Goal: Information Seeking & Learning: Find specific fact

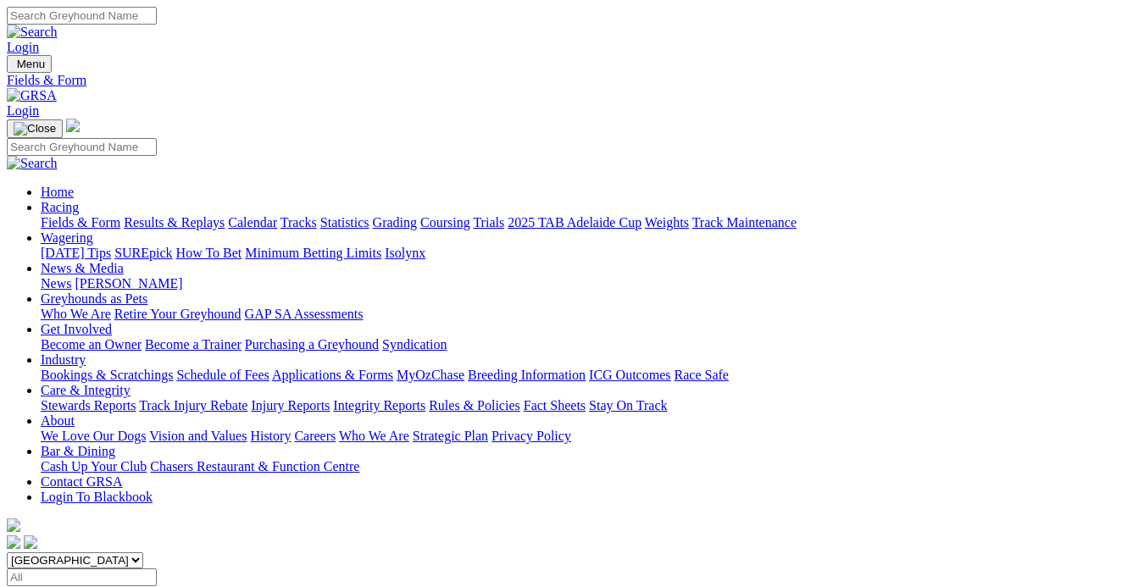
click at [143, 552] on select "South Australia New South Wales Northern Territory Queensland Tasmania Victoria…" at bounding box center [75, 560] width 136 height 16
select select "VIC"
click at [37, 552] on select "South Australia New South Wales Northern Territory Queensland Tasmania Victoria…" at bounding box center [75, 560] width 136 height 16
click at [209, 215] on link "Results & Replays" at bounding box center [174, 222] width 101 height 14
click at [143, 552] on select "South Australia New South Wales Northern Territory Queensland Tasmania Victoria…" at bounding box center [75, 560] width 136 height 16
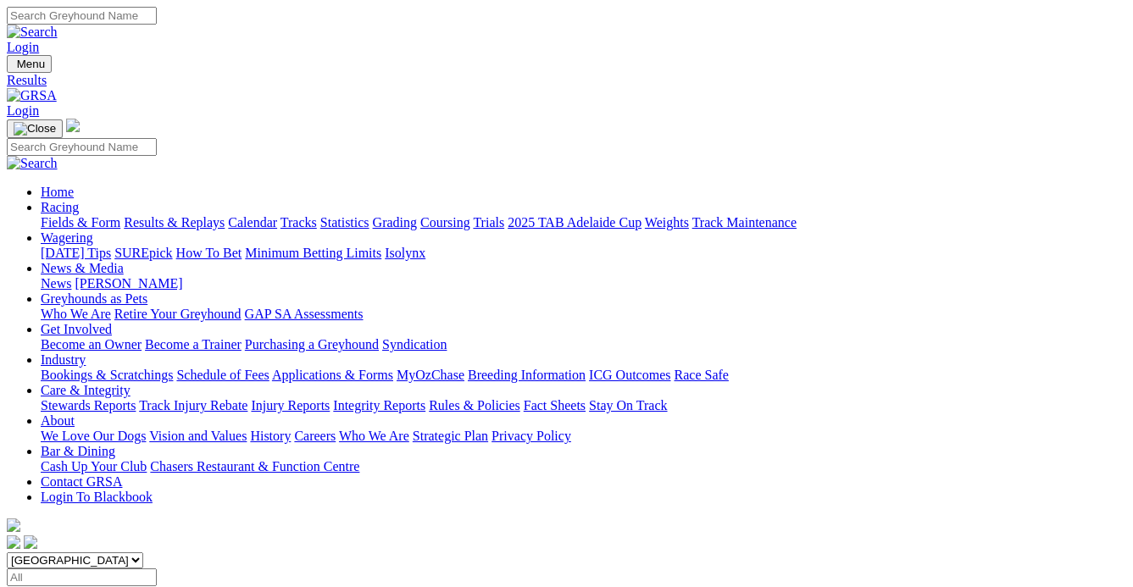
select select "VIC"
click at [37, 552] on select "South Australia New South Wales Northern Territory Queensland Tasmania Victoria…" at bounding box center [75, 560] width 136 height 16
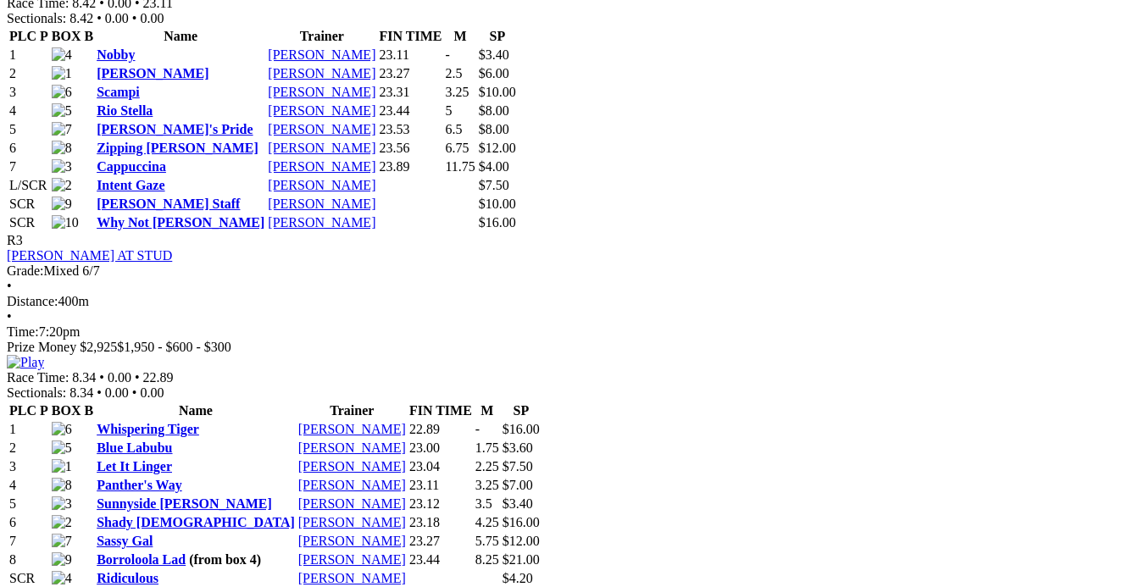
scroll to position [1386, 0]
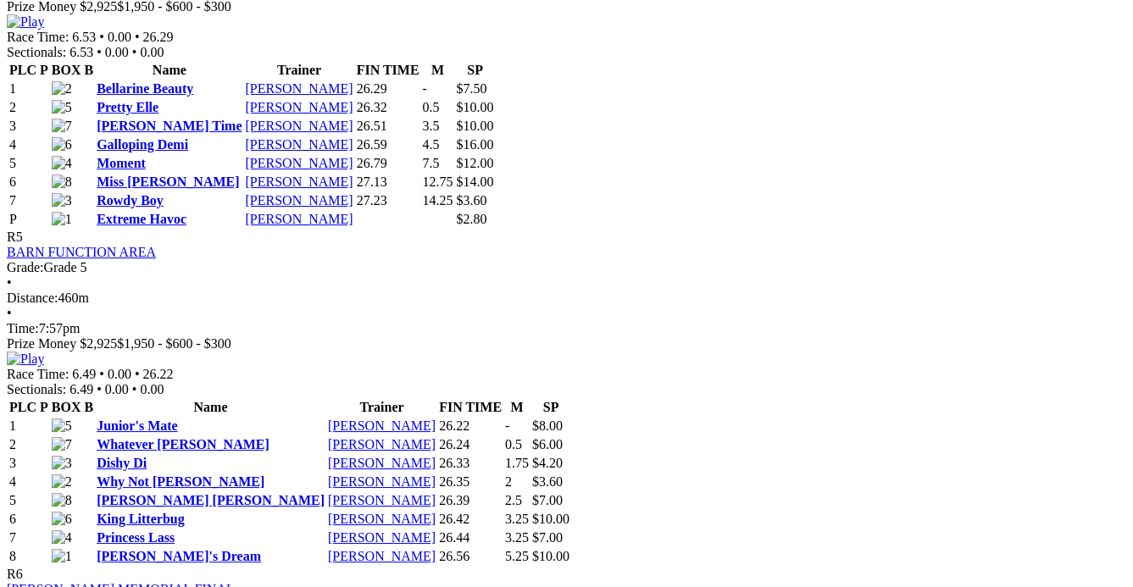
scroll to position [1925, 0]
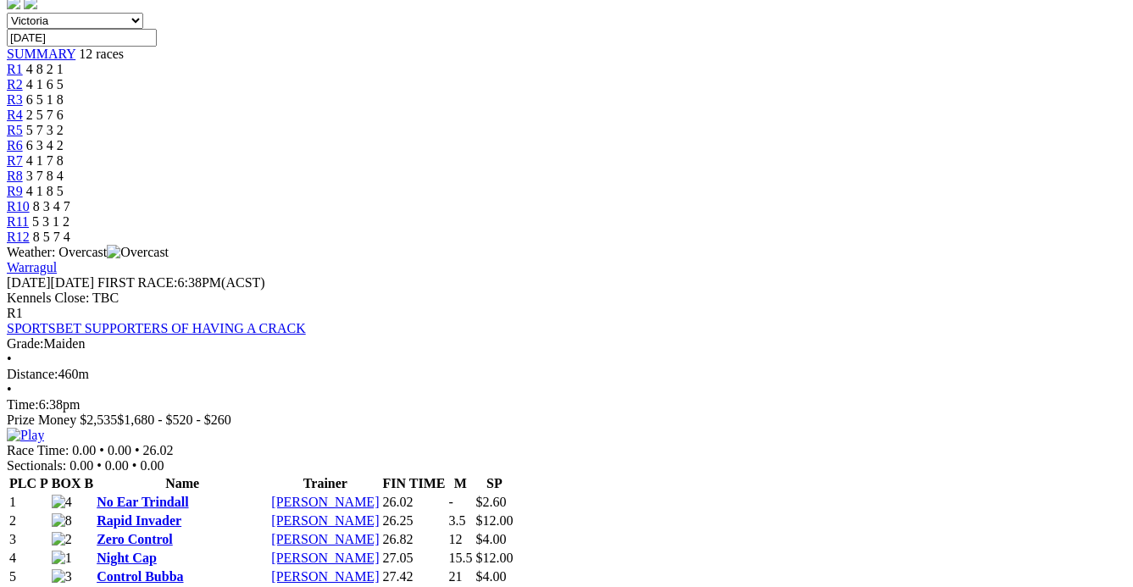
scroll to position [539, 0]
